Goal: Find contact information: Find contact information

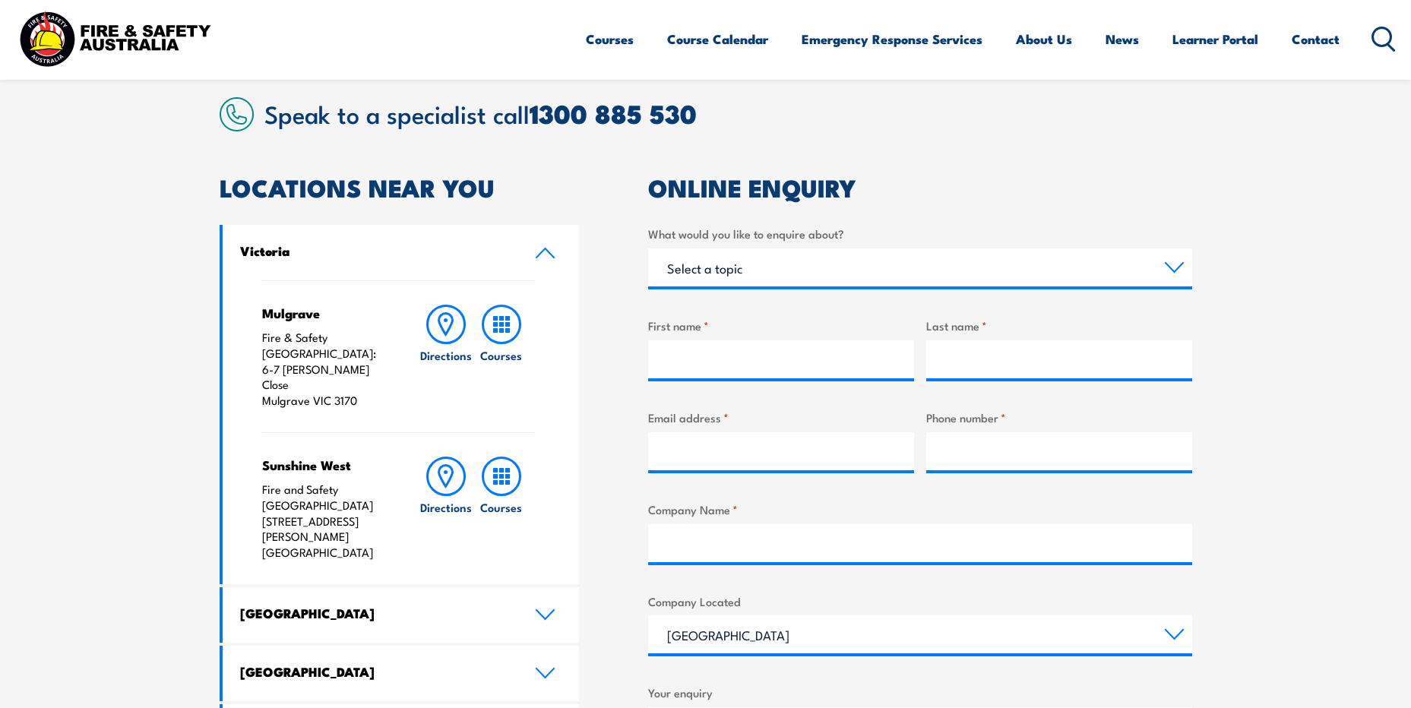
scroll to position [532, 0]
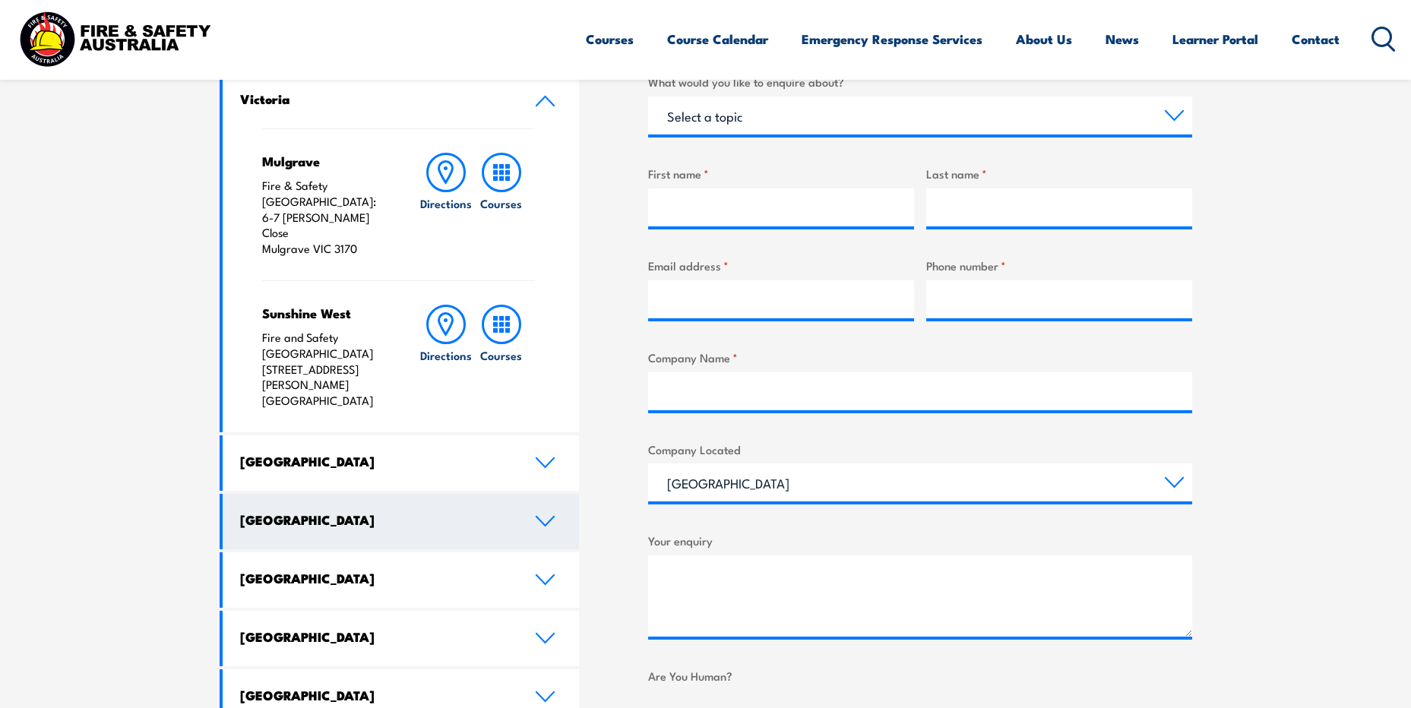
click at [543, 494] on link "[GEOGRAPHIC_DATA]" at bounding box center [401, 521] width 357 height 55
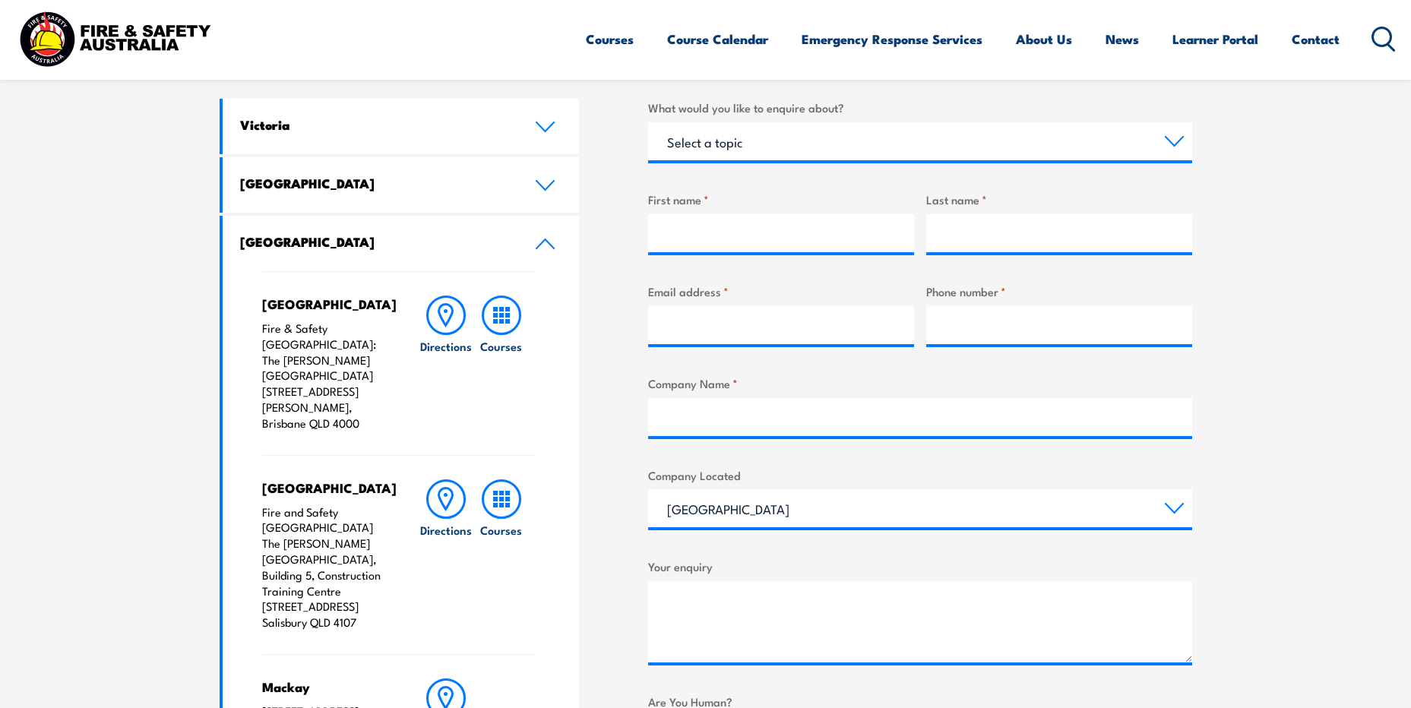
scroll to position [528, 0]
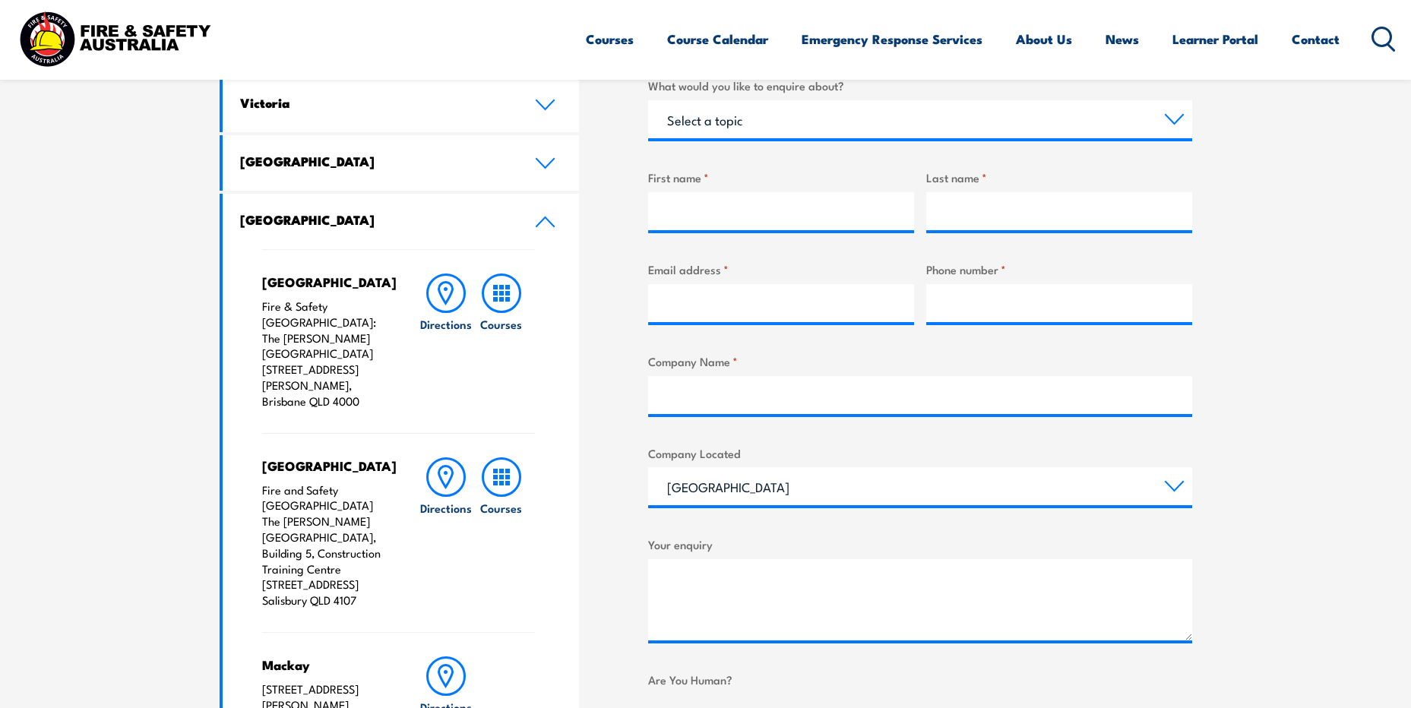
click at [1342, 43] on div "Courses Course Calendar Emergency Response Services Services Overview Emergency…" at bounding box center [991, 38] width 811 height 65
click at [1317, 32] on link "Contact" at bounding box center [1316, 39] width 48 height 40
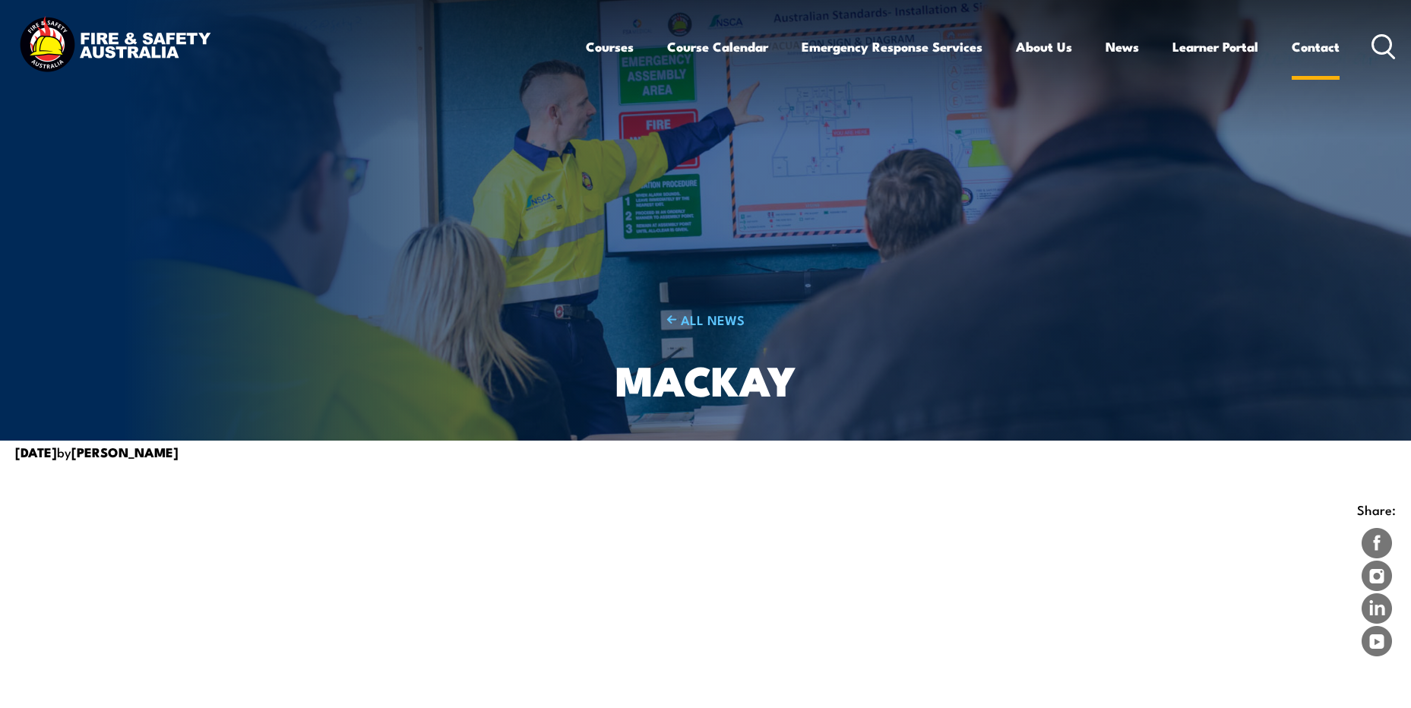
click at [1313, 44] on link "Contact" at bounding box center [1316, 47] width 48 height 40
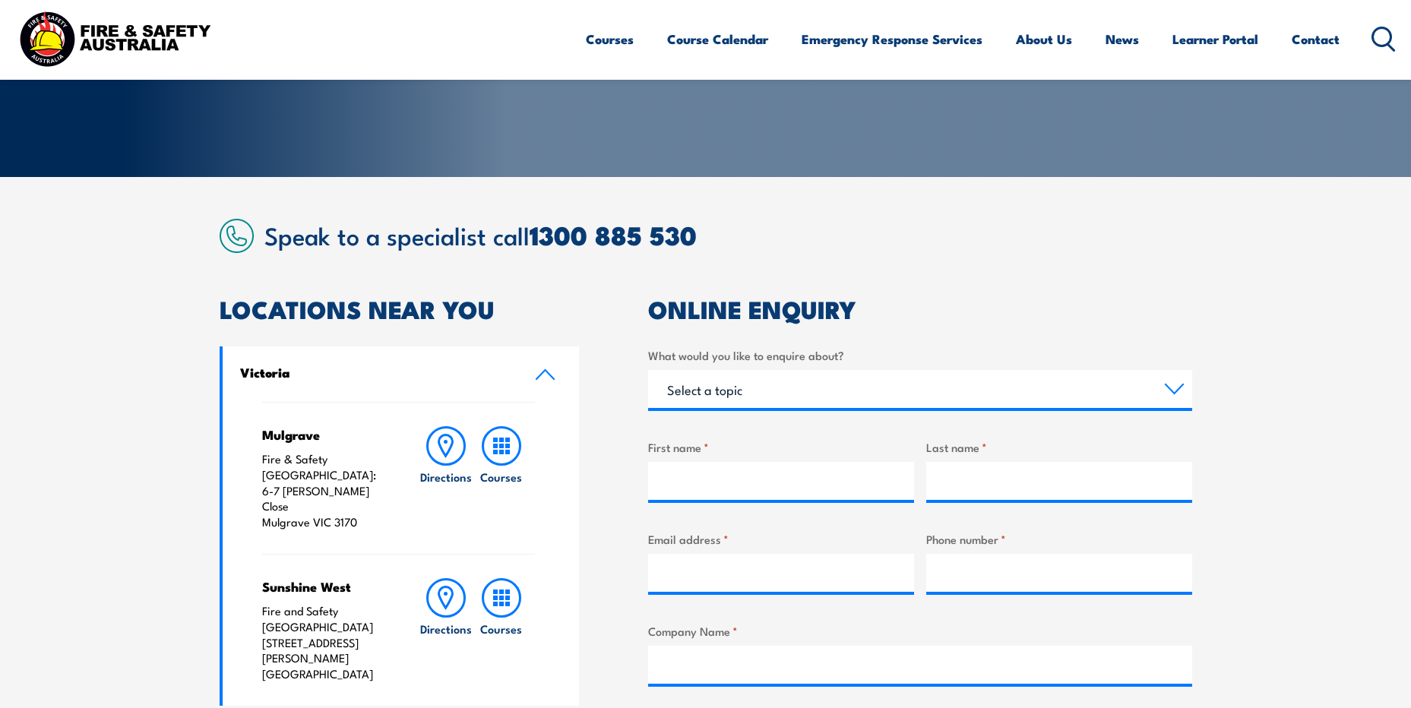
scroll to position [365, 0]
